Goal: Task Accomplishment & Management: Use online tool/utility

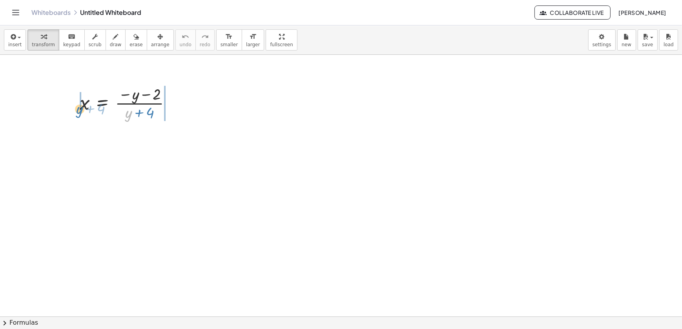
drag, startPoint x: 126, startPoint y: 111, endPoint x: 77, endPoint y: 108, distance: 48.4
click at [77, 108] on div "+ y · ( + 4 ) x = · ( − y − 2 ) · ( + y + 4 )" at bounding box center [126, 102] width 116 height 43
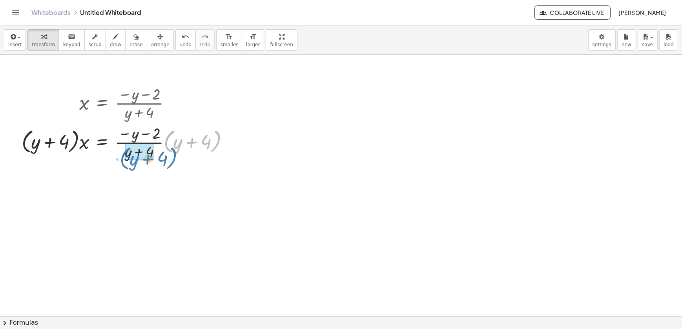
drag, startPoint x: 166, startPoint y: 136, endPoint x: 122, endPoint y: 153, distance: 46.9
click at [122, 153] on div at bounding box center [128, 141] width 221 height 39
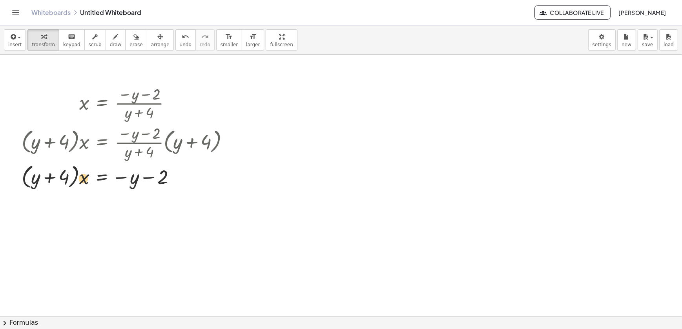
click at [81, 183] on div at bounding box center [128, 177] width 221 height 30
drag, startPoint x: 123, startPoint y: 178, endPoint x: 73, endPoint y: 188, distance: 51.2
click at [73, 188] on div at bounding box center [128, 177] width 221 height 30
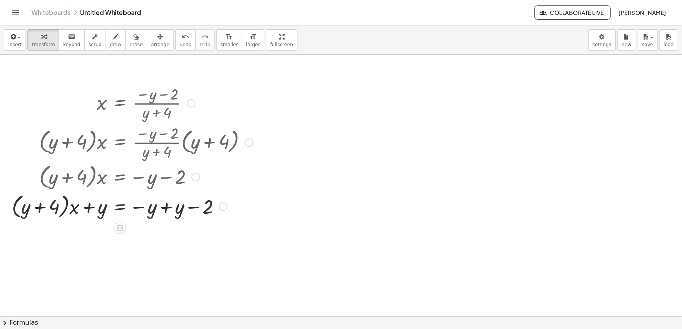
click at [67, 200] on div at bounding box center [132, 206] width 249 height 30
click at [66, 203] on div at bounding box center [132, 206] width 249 height 30
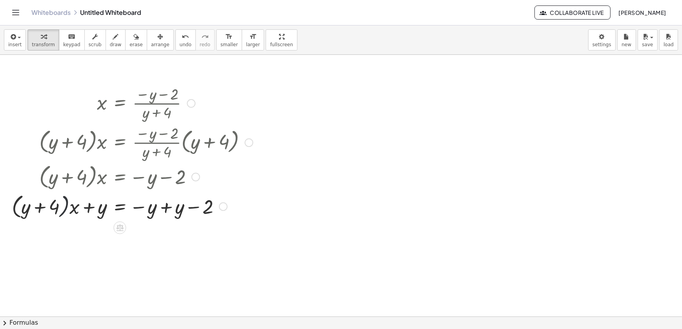
click at [66, 203] on div at bounding box center [132, 206] width 249 height 30
drag, startPoint x: 76, startPoint y: 208, endPoint x: 58, endPoint y: 208, distance: 18.8
click at [58, 208] on div at bounding box center [132, 206] width 249 height 30
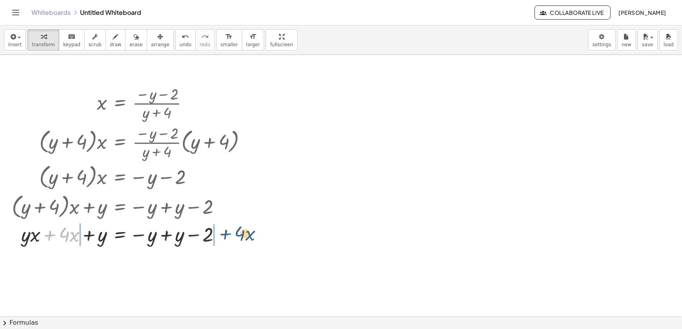
drag, startPoint x: 47, startPoint y: 239, endPoint x: 208, endPoint y: 237, distance: 160.8
click at [208, 237] on div at bounding box center [132, 234] width 249 height 27
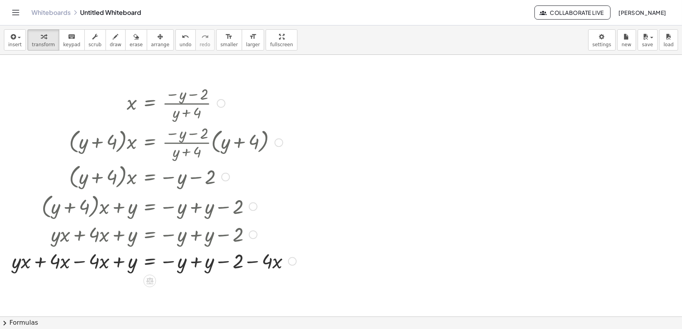
click at [80, 263] on div at bounding box center [154, 260] width 292 height 27
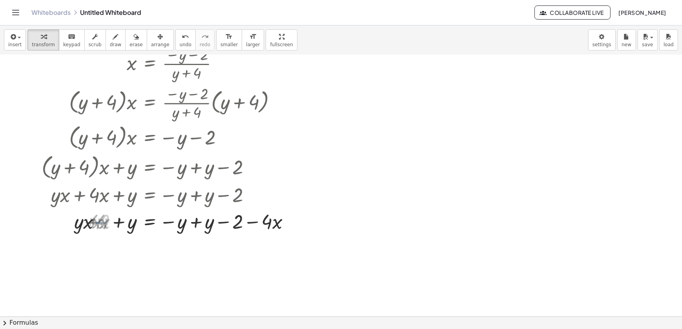
scroll to position [107, 0]
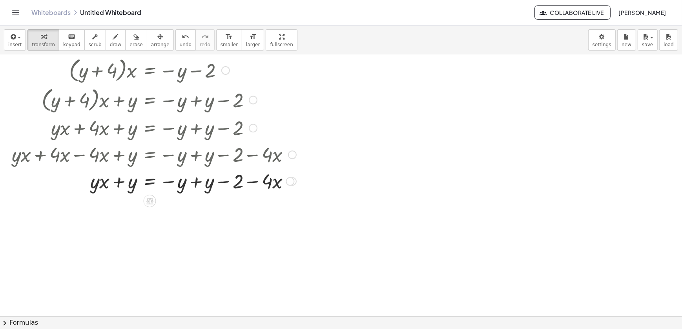
click at [192, 183] on div at bounding box center [154, 180] width 292 height 27
drag, startPoint x: 198, startPoint y: 214, endPoint x: 159, endPoint y: 213, distance: 39.2
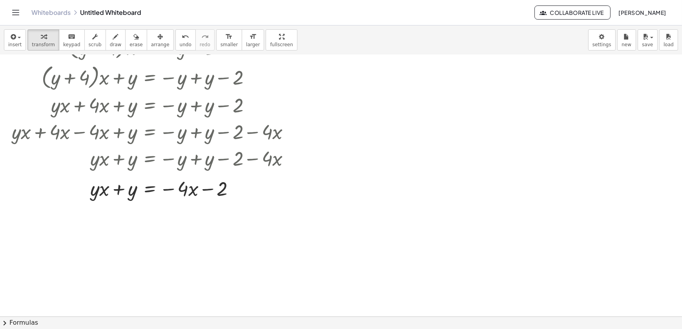
scroll to position [142, 0]
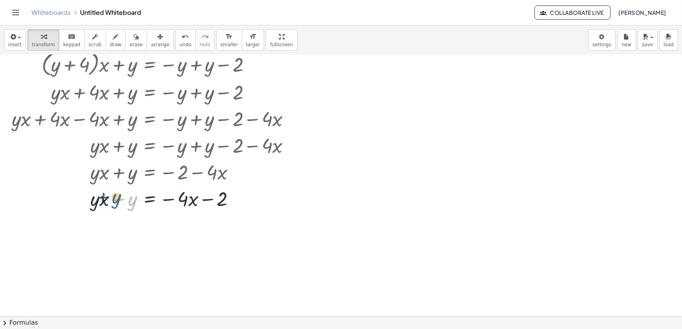
drag, startPoint x: 133, startPoint y: 206, endPoint x: 125, endPoint y: 206, distance: 8.6
click at [125, 206] on div at bounding box center [154, 198] width 292 height 27
drag, startPoint x: 92, startPoint y: 206, endPoint x: 130, endPoint y: 208, distance: 38.5
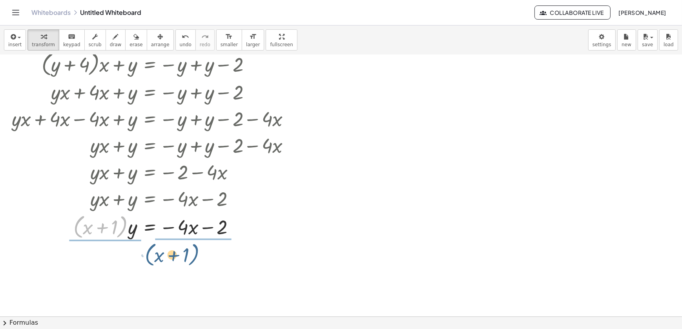
drag, startPoint x: 118, startPoint y: 235, endPoint x: 197, endPoint y: 262, distance: 83.6
click at [197, 262] on div "x = · ( − y − 2 ) · ( + y + 4 ) · ( + y + 4 ) · x = · · ( − y − 2 ) · ( + y + 4…" at bounding box center [341, 200] width 682 height 575
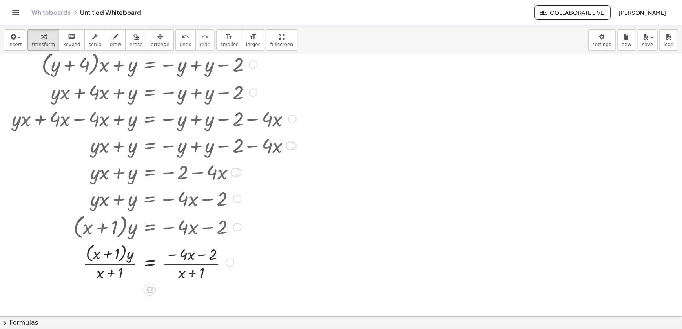
click at [128, 244] on div at bounding box center [154, 263] width 292 height 42
click at [120, 277] on div at bounding box center [154, 263] width 292 height 42
drag, startPoint x: 107, startPoint y: 276, endPoint x: 98, endPoint y: 255, distance: 22.8
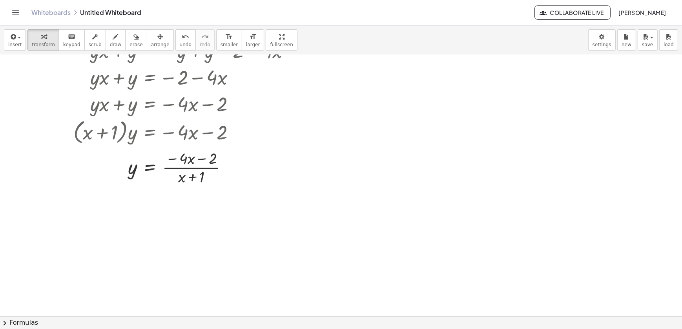
scroll to position [249, 0]
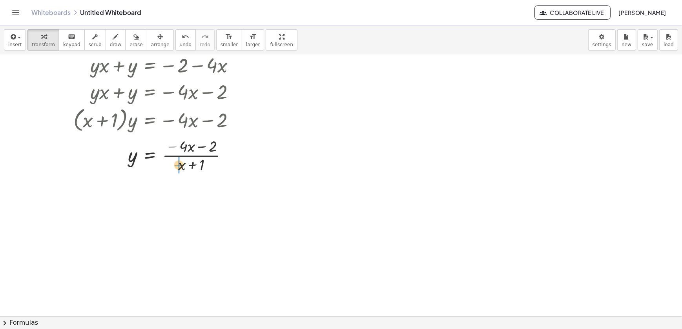
drag, startPoint x: 173, startPoint y: 151, endPoint x: 175, endPoint y: 169, distance: 17.8
click at [175, 169] on div at bounding box center [154, 154] width 292 height 39
click at [175, 212] on div at bounding box center [154, 196] width 292 height 42
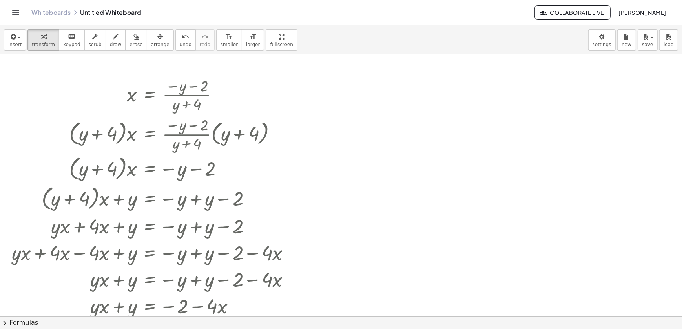
scroll to position [0, 0]
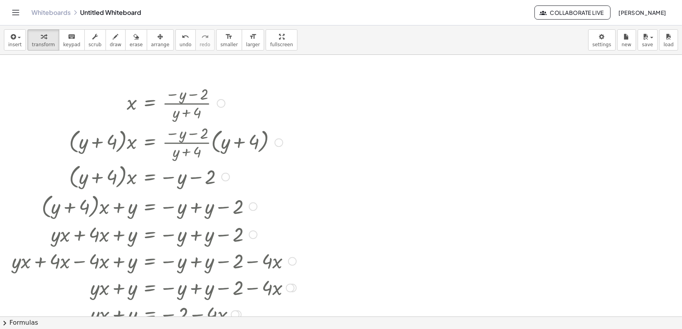
click at [220, 102] on div at bounding box center [220, 103] width 9 height 9
click at [240, 88] on span "Go back to this line" at bounding box center [260, 91] width 47 height 6
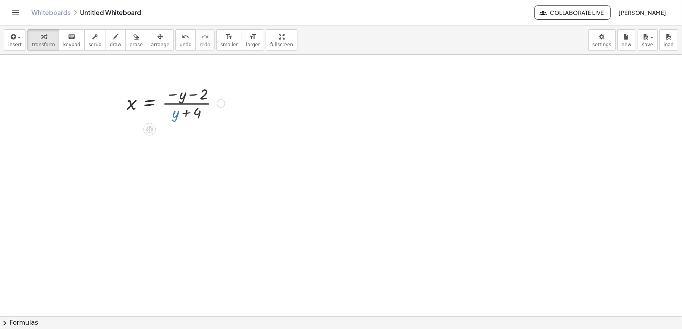
click at [219, 104] on div "Go back to this line Copy line as LaTeX Copy derivation as LaTeX" at bounding box center [220, 103] width 9 height 9
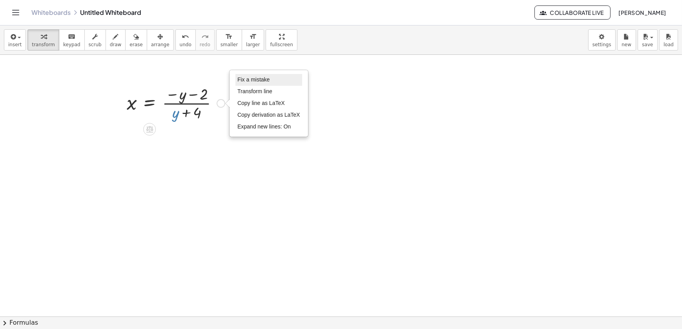
click at [249, 82] on span "Fix a mistake" at bounding box center [253, 79] width 32 height 6
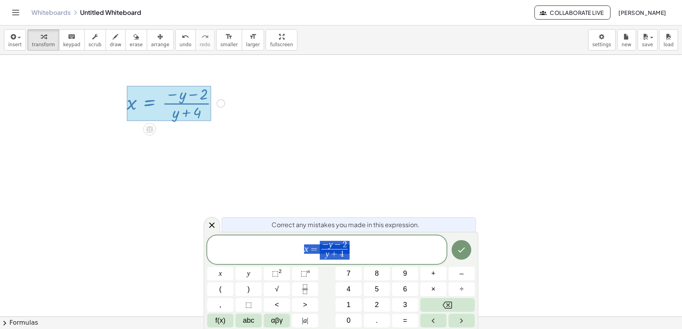
drag, startPoint x: 359, startPoint y: 259, endPoint x: 224, endPoint y: 227, distance: 139.4
click at [224, 232] on div "Correct any mistakes you made in this expression. x = − y − 2 y + 4 ​ x y ⬚ 2 ⬚…" at bounding box center [341, 281] width 275 height 98
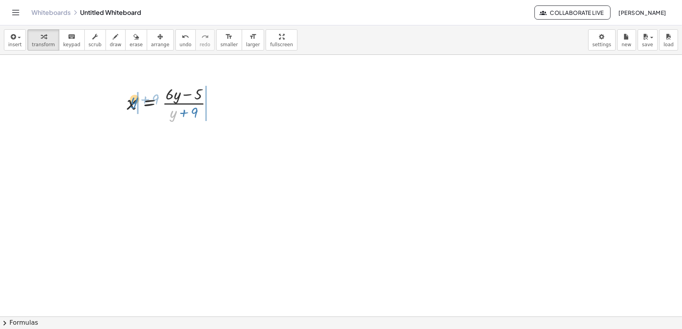
drag, startPoint x: 175, startPoint y: 116, endPoint x: 136, endPoint y: 103, distance: 41.1
click at [136, 103] on div at bounding box center [173, 102] width 100 height 39
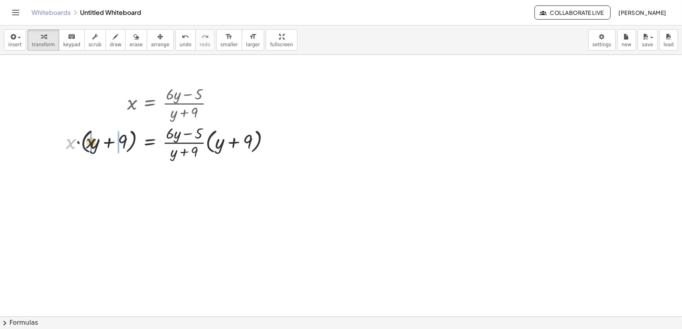
drag, startPoint x: 73, startPoint y: 148, endPoint x: 94, endPoint y: 148, distance: 20.8
click at [94, 148] on div at bounding box center [171, 141] width 218 height 39
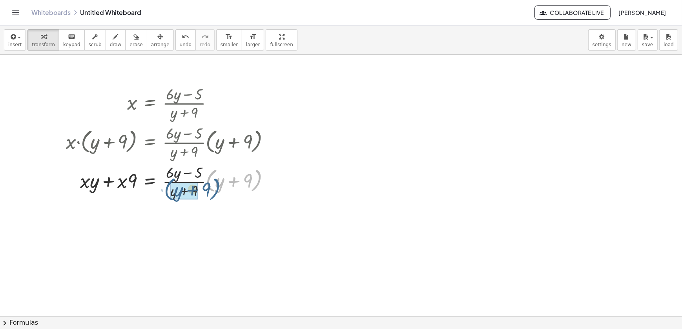
drag, startPoint x: 207, startPoint y: 189, endPoint x: 166, endPoint y: 197, distance: 41.7
click at [166, 197] on div at bounding box center [171, 181] width 218 height 39
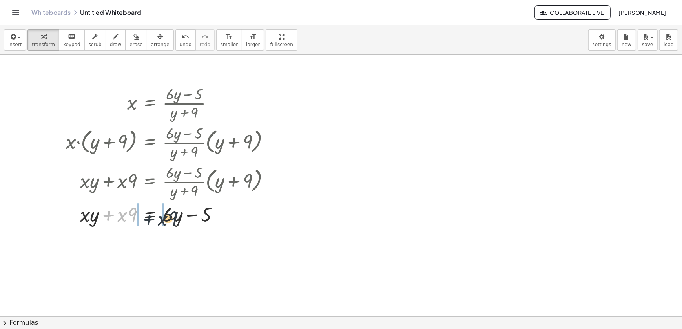
drag, startPoint x: 111, startPoint y: 216, endPoint x: 153, endPoint y: 220, distance: 42.1
click at [153, 220] on div at bounding box center [171, 214] width 218 height 27
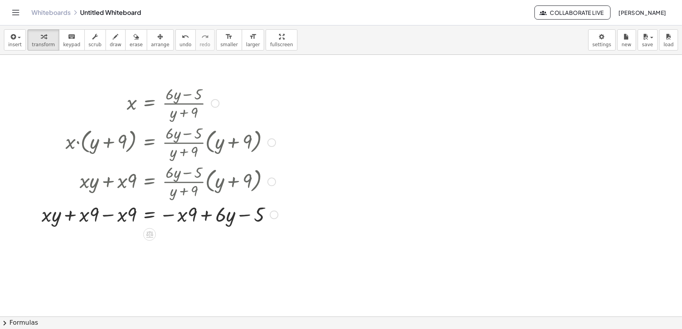
click at [101, 221] on div at bounding box center [160, 214] width 244 height 27
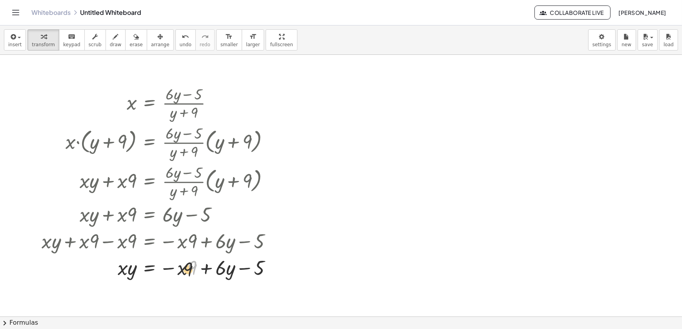
drag, startPoint x: 188, startPoint y: 270, endPoint x: 181, endPoint y: 270, distance: 7.1
click at [182, 270] on div at bounding box center [160, 267] width 244 height 27
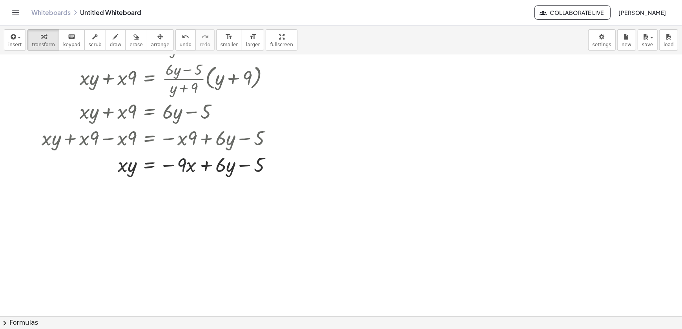
scroll to position [107, 0]
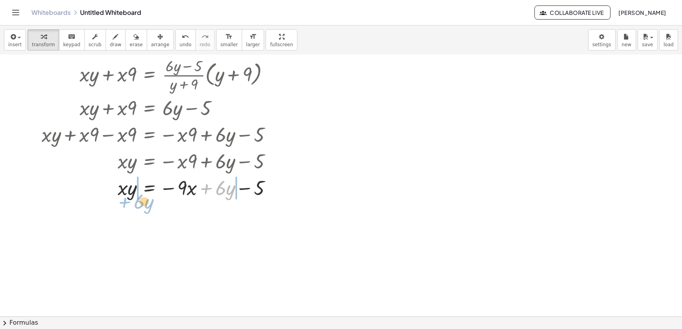
drag, startPoint x: 206, startPoint y: 192, endPoint x: 124, endPoint y: 203, distance: 82.7
click at [124, 203] on div "x = · ( + · 6 · y − 5 ) · ( + y + 9 ) · x · ( + y + 9 ) = · · ( + · 6 · y − 5 )…" at bounding box center [341, 210] width 682 height 524
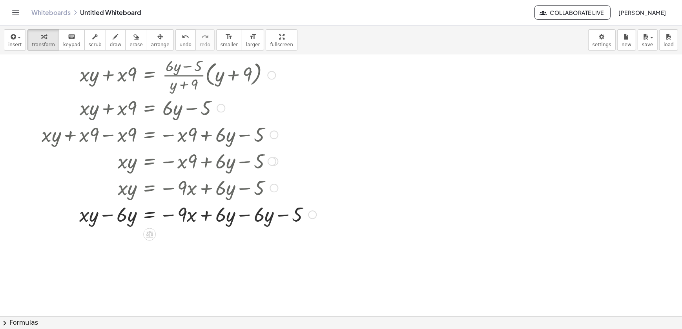
drag, startPoint x: 244, startPoint y: 226, endPoint x: 241, endPoint y: 222, distance: 4.2
click at [242, 223] on div at bounding box center [179, 214] width 282 height 27
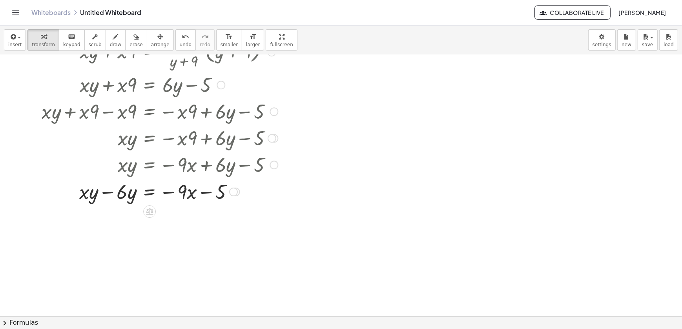
scroll to position [142, 0]
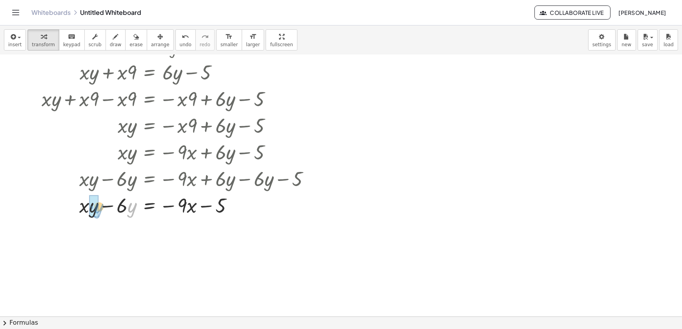
drag, startPoint x: 131, startPoint y: 212, endPoint x: 96, endPoint y: 213, distance: 34.1
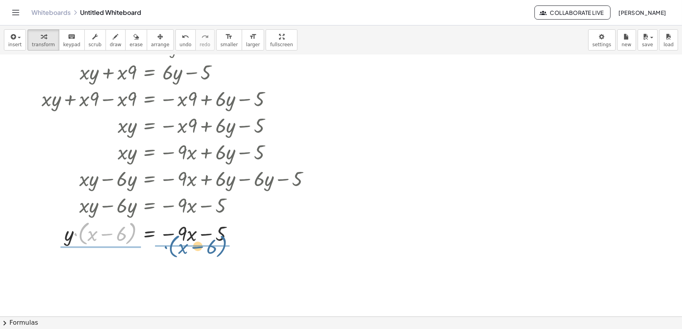
drag, startPoint x: 85, startPoint y: 243, endPoint x: 173, endPoint y: 255, distance: 89.1
click at [173, 255] on div "x = · ( + · 6 · y − 5 ) · ( + y + 9 ) · x · ( + y + 9 ) = · · ( + · 6 · y − 5 )…" at bounding box center [341, 175] width 682 height 524
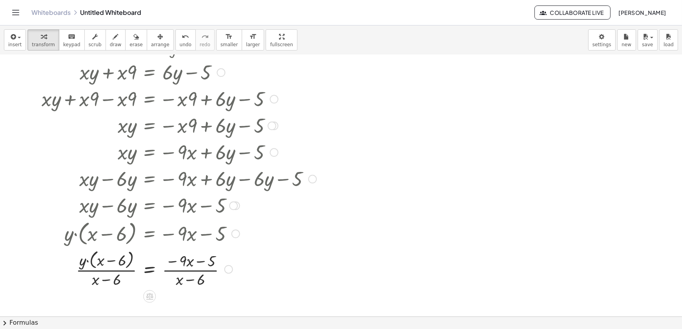
click at [102, 279] on div at bounding box center [179, 269] width 282 height 42
drag, startPoint x: 95, startPoint y: 278, endPoint x: 100, endPoint y: 262, distance: 17.2
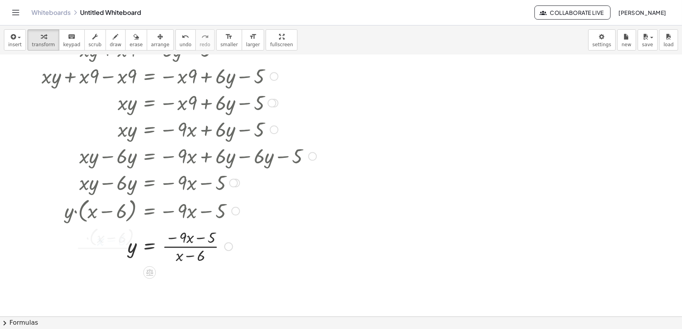
scroll to position [178, 0]
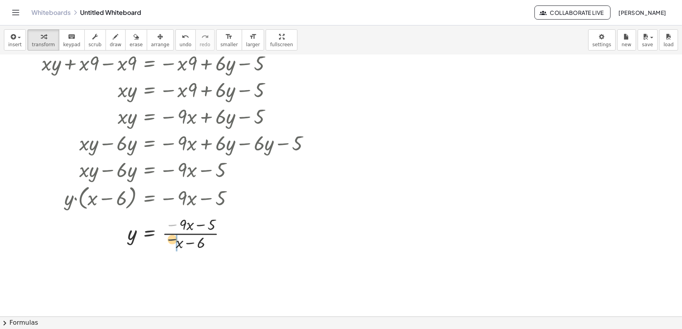
drag, startPoint x: 174, startPoint y: 224, endPoint x: 174, endPoint y: 240, distance: 16.1
click at [174, 240] on div at bounding box center [179, 233] width 282 height 39
click at [212, 285] on div at bounding box center [179, 274] width 282 height 42
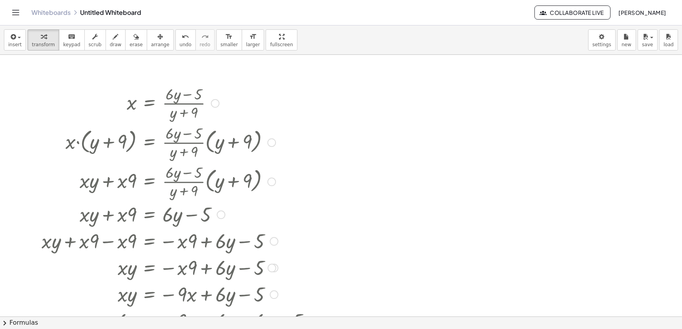
click at [214, 103] on div at bounding box center [215, 103] width 9 height 9
click at [236, 89] on span "Go back to this line" at bounding box center [254, 91] width 47 height 6
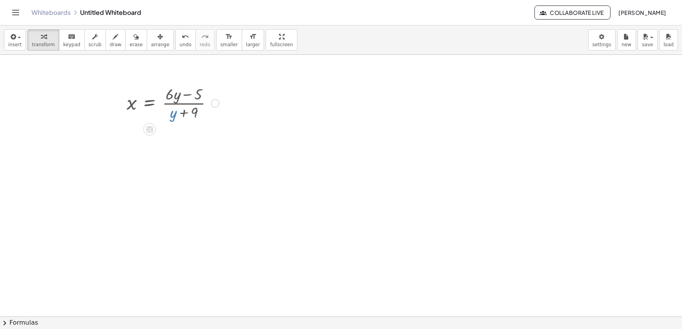
click at [210, 106] on div at bounding box center [173, 102] width 100 height 39
click at [218, 102] on div "Go back to this line Copy line as LaTeX Copy derivation as LaTeX" at bounding box center [215, 103] width 9 height 9
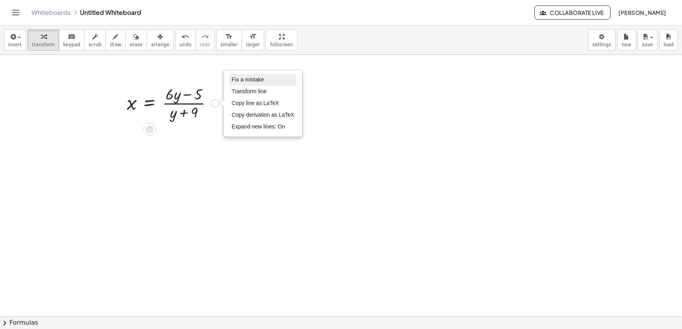
click at [256, 82] on span "Fix a mistake" at bounding box center [247, 79] width 32 height 6
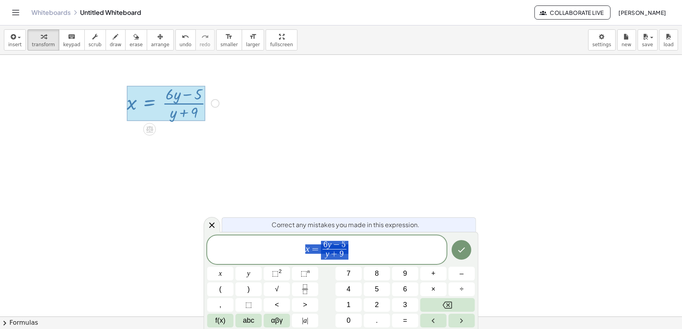
drag, startPoint x: 362, startPoint y: 247, endPoint x: 290, endPoint y: 248, distance: 72.2
click at [290, 248] on span "x = 6 y − 5 y + 9 ​" at bounding box center [326, 250] width 239 height 21
drag, startPoint x: 355, startPoint y: 252, endPoint x: 326, endPoint y: 249, distance: 29.6
click at [326, 249] on span "x = 6 y − 5 y + 9 ​" at bounding box center [326, 250] width 239 height 21
click at [461, 248] on icon "Done" at bounding box center [461, 250] width 9 height 9
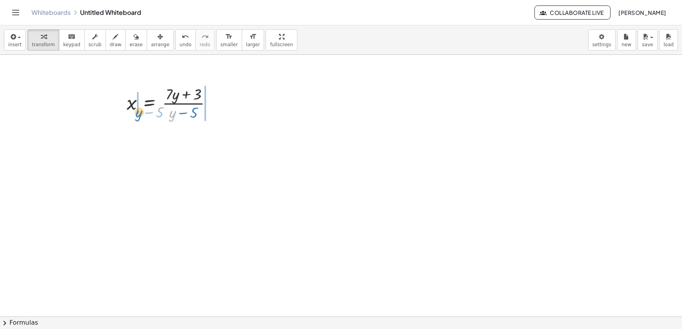
drag, startPoint x: 172, startPoint y: 120, endPoint x: 137, endPoint y: 120, distance: 34.5
click at [137, 120] on div at bounding box center [172, 102] width 99 height 39
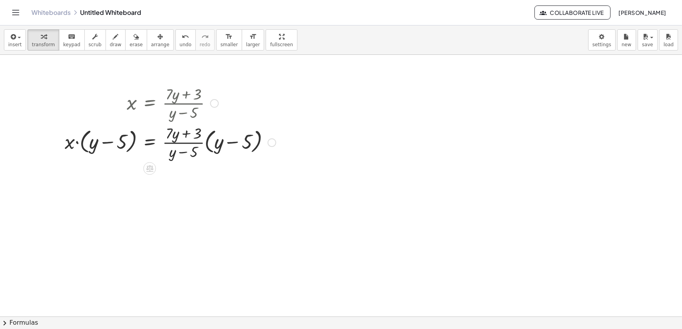
click at [203, 151] on div at bounding box center [170, 141] width 219 height 39
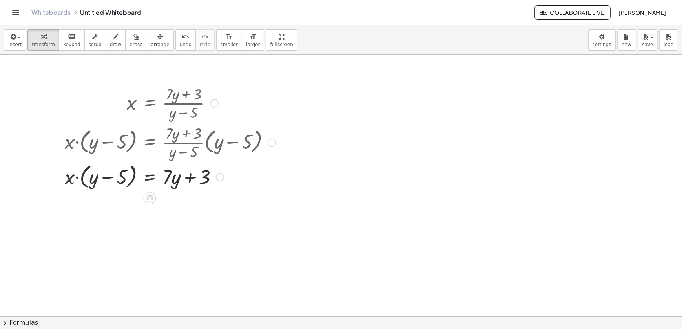
click at [82, 175] on div at bounding box center [170, 177] width 219 height 30
click at [82, 175] on div at bounding box center [170, 176] width 219 height 27
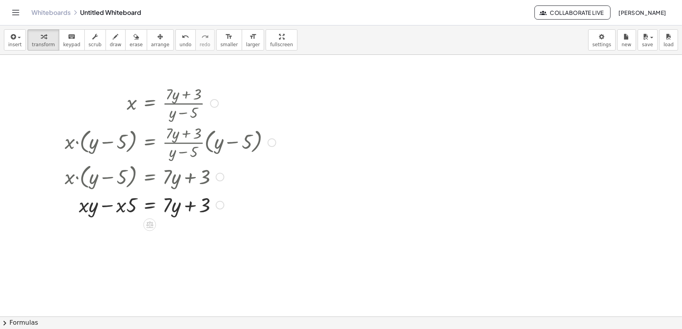
click at [107, 206] on div at bounding box center [170, 204] width 219 height 27
drag, startPoint x: 133, startPoint y: 205, endPoint x: 121, endPoint y: 211, distance: 13.9
click at [121, 211] on div at bounding box center [170, 204] width 219 height 27
drag, startPoint x: 102, startPoint y: 208, endPoint x: 161, endPoint y: 216, distance: 59.4
click at [149, 104] on div "x = · ( + · 7 · y + 3 ) · ( + y − 5 ) · x · ( + y − 5 ) = · · ( + · 7 · y + 3 )…" at bounding box center [149, 104] width 0 height 0
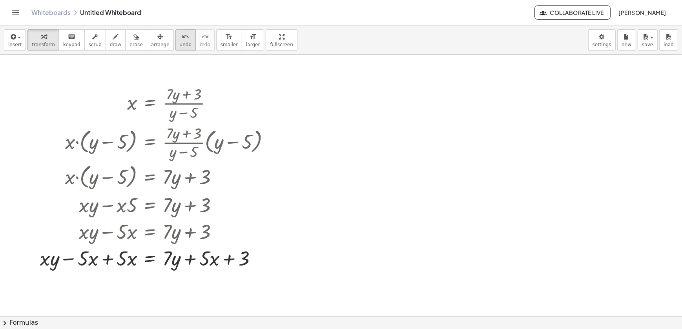
click at [180, 42] on span "undo" at bounding box center [186, 44] width 12 height 5
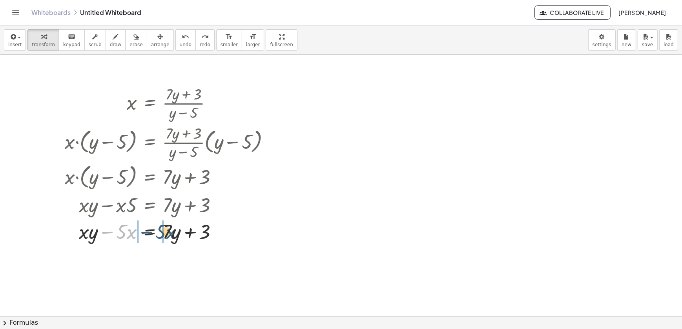
drag, startPoint x: 106, startPoint y: 234, endPoint x: 140, endPoint y: 234, distance: 34.5
click at [140, 234] on div at bounding box center [170, 231] width 219 height 27
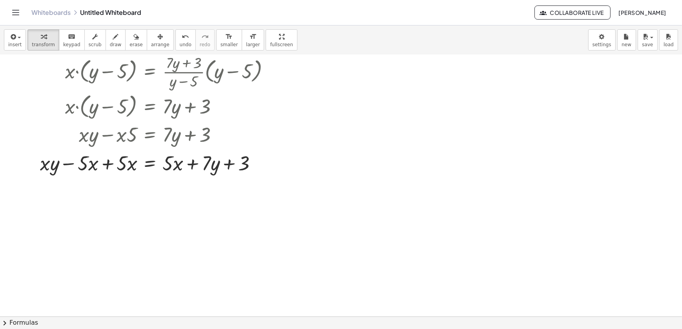
scroll to position [71, 0]
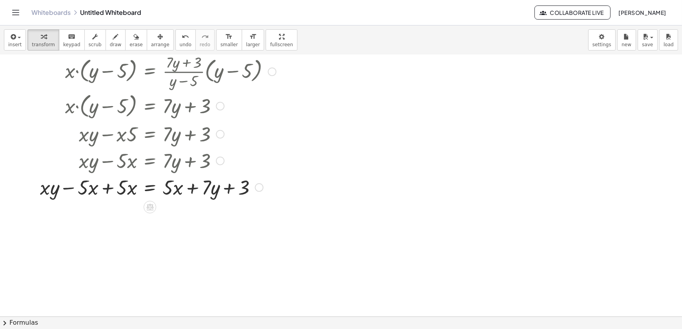
click at [106, 186] on div at bounding box center [158, 187] width 244 height 27
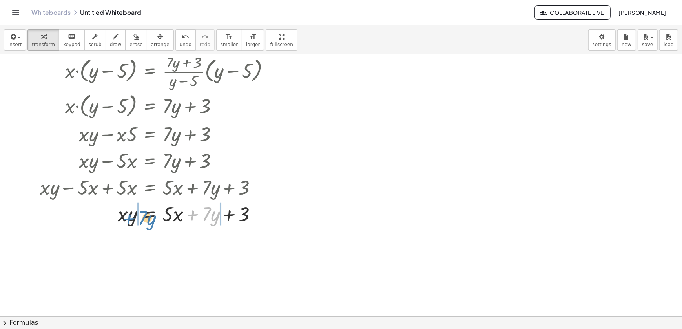
drag, startPoint x: 192, startPoint y: 216, endPoint x: 127, endPoint y: 220, distance: 65.6
click at [127, 220] on div at bounding box center [158, 213] width 244 height 27
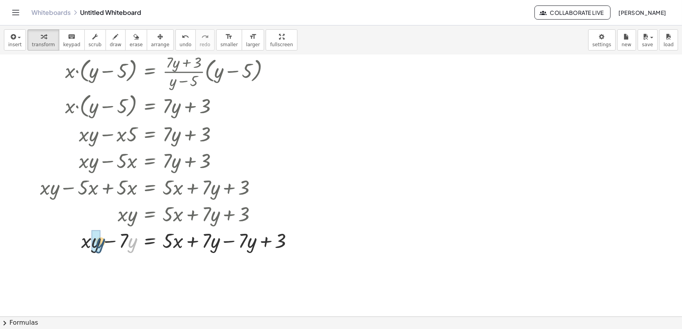
drag, startPoint x: 133, startPoint y: 243, endPoint x: 98, endPoint y: 243, distance: 34.9
click at [230, 246] on div at bounding box center [169, 241] width 267 height 30
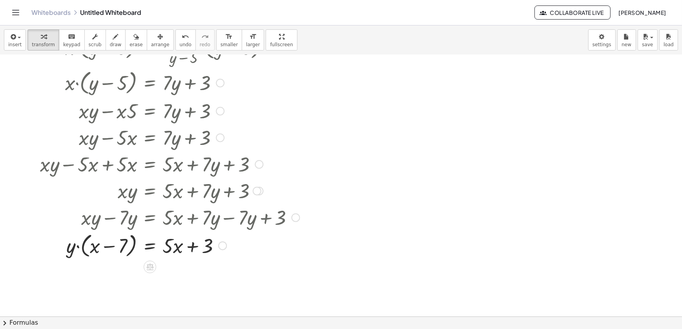
scroll to position [107, 0]
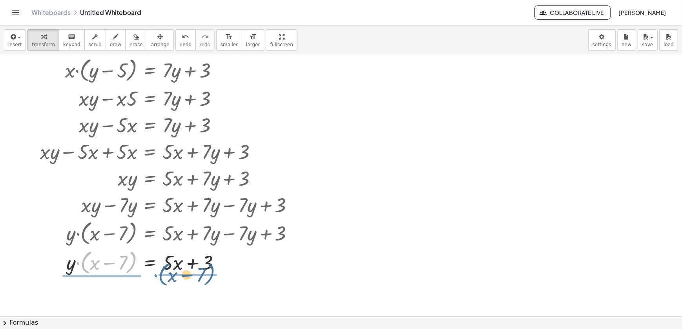
drag, startPoint x: 84, startPoint y: 268, endPoint x: 162, endPoint y: 282, distance: 79.2
click at [162, 282] on div "x = · ( + · 7 · y + 3 ) · ( + y − 5 ) · x · ( + y − 5 ) = · · ( + · 7 · y + 3 )…" at bounding box center [341, 210] width 682 height 524
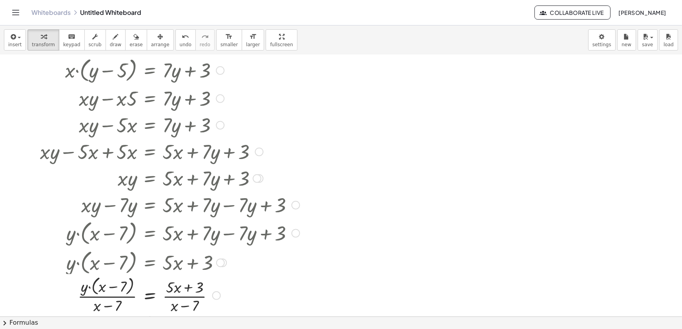
click at [130, 303] on div at bounding box center [169, 298] width 267 height 42
click at [129, 303] on div at bounding box center [169, 298] width 267 height 42
drag, startPoint x: 110, startPoint y: 307, endPoint x: 110, endPoint y: 299, distance: 8.2
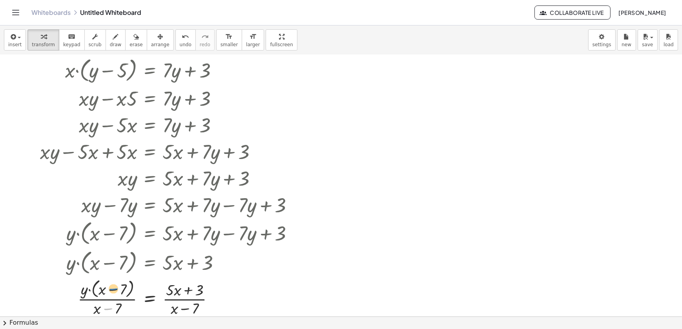
click at [111, 296] on div at bounding box center [169, 298] width 267 height 42
drag, startPoint x: 98, startPoint y: 308, endPoint x: 106, endPoint y: 287, distance: 22.6
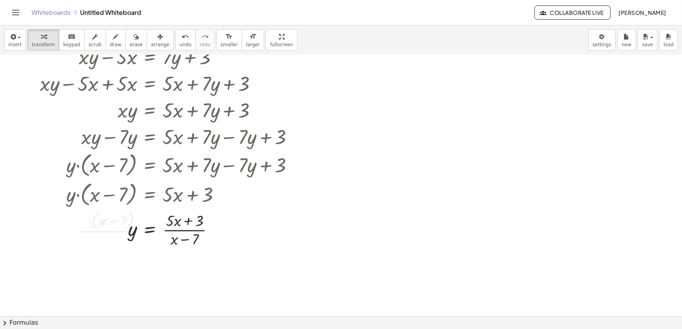
scroll to position [178, 0]
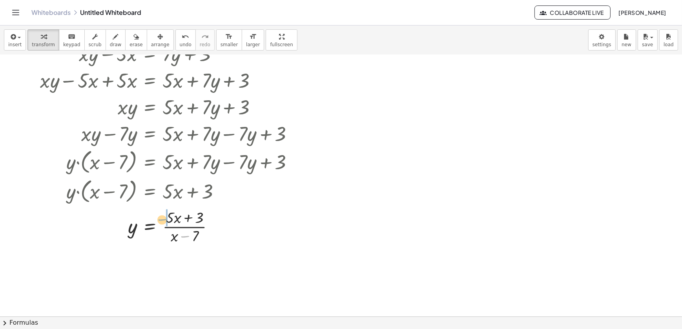
drag, startPoint x: 183, startPoint y: 238, endPoint x: 162, endPoint y: 223, distance: 25.8
click at [162, 223] on div at bounding box center [169, 226] width 267 height 39
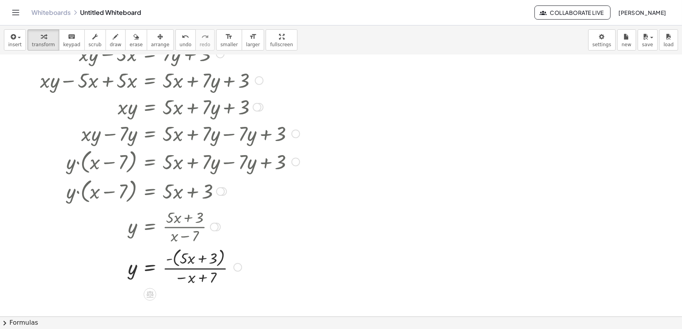
click at [176, 255] on div at bounding box center [169, 267] width 267 height 42
drag, startPoint x: 177, startPoint y: 286, endPoint x: 182, endPoint y: 291, distance: 7.0
click at [178, 288] on div "x = · ( + · 7 · y + 3 ) · ( + y − 5 ) · x · ( + y − 5 ) = · · ( + · 7 · y + 3 )…" at bounding box center [341, 139] width 682 height 524
click at [179, 277] on div at bounding box center [169, 266] width 267 height 39
click at [178, 280] on div at bounding box center [169, 266] width 267 height 39
